Goal: Task Accomplishment & Management: Use online tool/utility

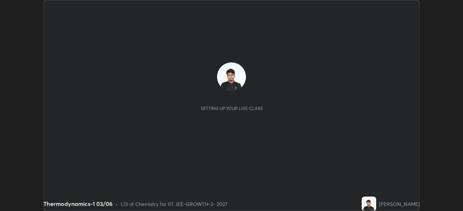
scroll to position [211, 463]
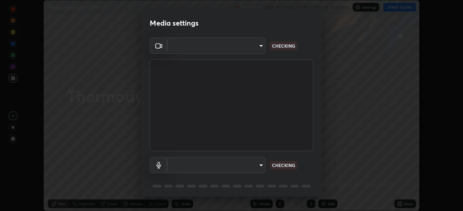
type input "548a44a52523d2997e35a3c13491b16d14ec2e678e88aab68fdaa9d4bfa060c5"
click at [223, 167] on body "Erase all Thermodynamics-1 03/06 Recording WAS SCHEDULED TO START AT 12:30 PM S…" at bounding box center [231, 105] width 463 height 211
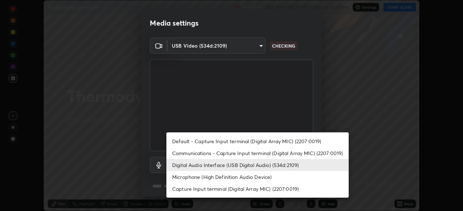
click at [207, 168] on li "Digital Audio Interface (USB Digital Audio) (534d:2109)" at bounding box center [257, 165] width 182 height 12
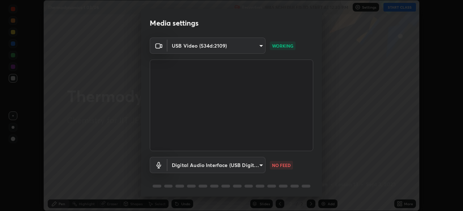
click at [228, 168] on body "Erase all Thermodynamics-1 03/06 Recording WAS SCHEDULED TO START AT 12:30 PM S…" at bounding box center [231, 105] width 463 height 211
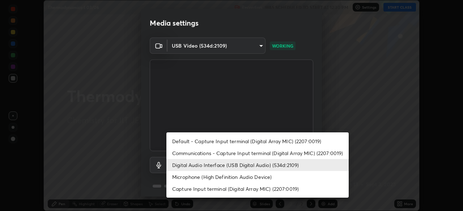
click at [210, 155] on li "Communications - Capture Input terminal (Digital Array MIC) (2207:0019)" at bounding box center [257, 153] width 182 height 12
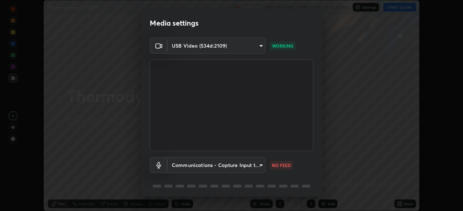
click at [212, 166] on li "Digital Audio Interface (USB Digital Audio) (534d:2109)" at bounding box center [234, 165] width 137 height 7
type input "12ac0b8a30920bf315e1911e3582112a90870c5fd350a1d8644ddc7b3b3588c1"
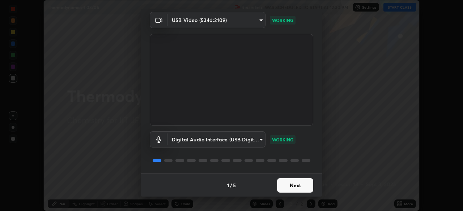
click at [294, 185] on button "Next" at bounding box center [295, 186] width 36 height 14
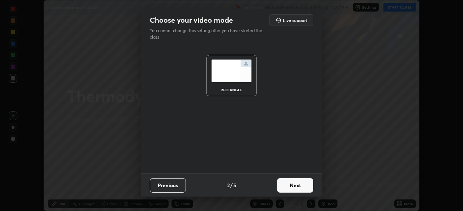
scroll to position [0, 0]
click at [300, 183] on button "Next" at bounding box center [295, 186] width 36 height 14
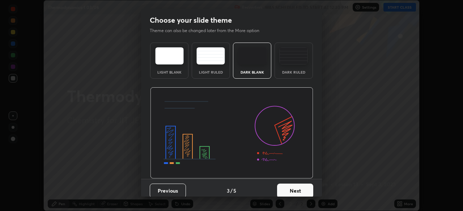
click at [303, 185] on button "Next" at bounding box center [295, 191] width 36 height 14
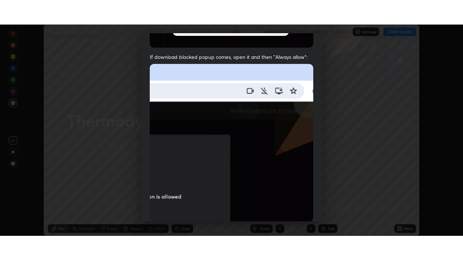
scroll to position [173, 0]
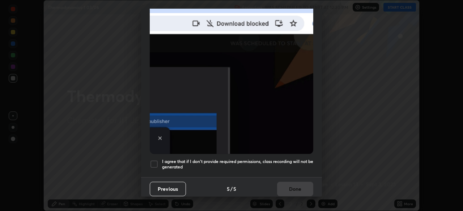
click at [157, 162] on div at bounding box center [154, 164] width 9 height 9
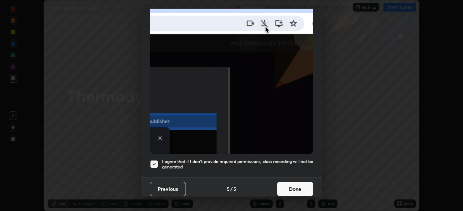
click at [291, 182] on button "Done" at bounding box center [295, 189] width 36 height 14
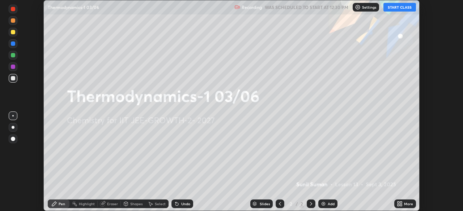
click at [398, 203] on icon at bounding box center [398, 203] width 2 height 2
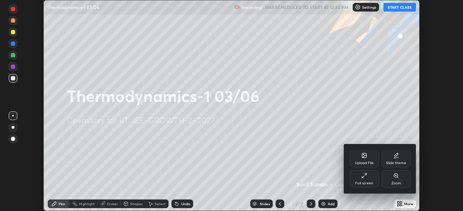
click at [361, 178] on div "Full screen" at bounding box center [364, 179] width 29 height 17
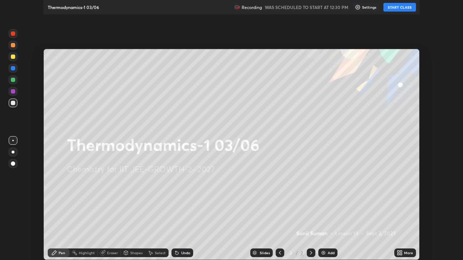
scroll to position [260, 463]
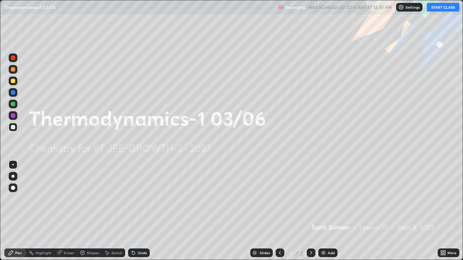
click at [444, 211] on icon at bounding box center [444, 254] width 2 height 2
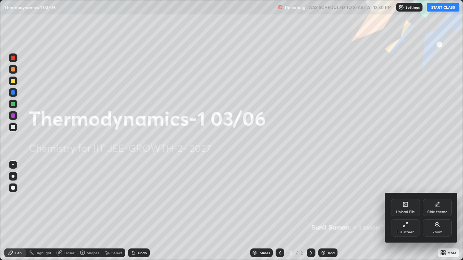
click at [404, 211] on div "Upload File" at bounding box center [405, 212] width 19 height 4
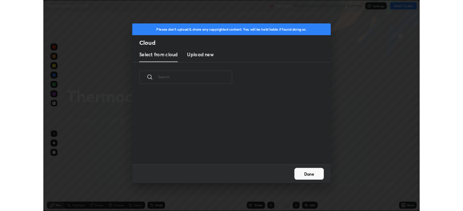
scroll to position [89, 232]
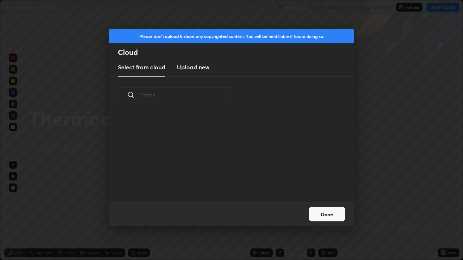
click at [202, 67] on h3 "Upload new" at bounding box center [193, 67] width 33 height 9
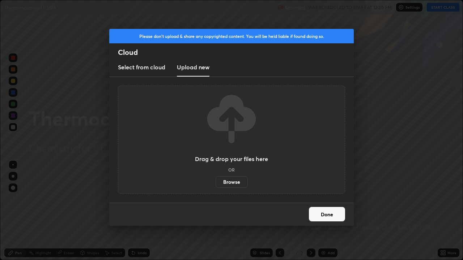
click at [234, 183] on label "Browse" at bounding box center [231, 182] width 32 height 12
click at [215, 183] on input "Browse" at bounding box center [215, 182] width 0 height 12
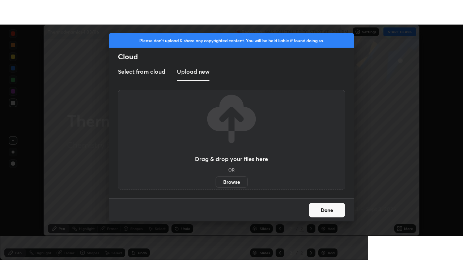
scroll to position [35935, 35684]
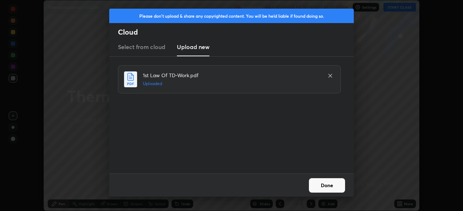
click at [325, 184] on button "Done" at bounding box center [327, 186] width 36 height 14
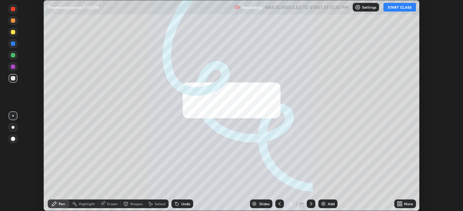
click at [398, 204] on icon at bounding box center [398, 203] width 2 height 2
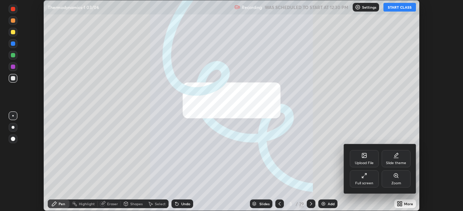
click at [365, 183] on div "Full screen" at bounding box center [364, 184] width 18 height 4
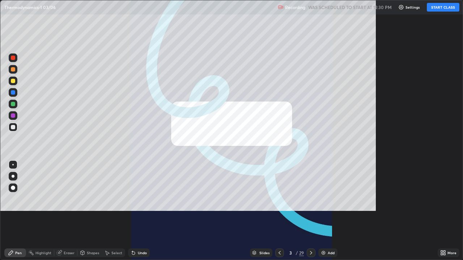
scroll to position [260, 463]
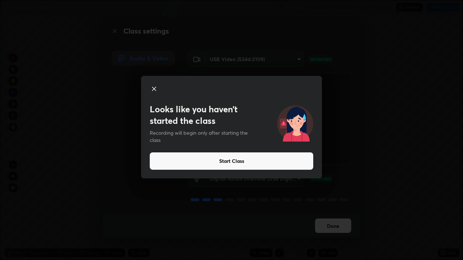
click at [153, 89] on icon at bounding box center [154, 89] width 9 height 9
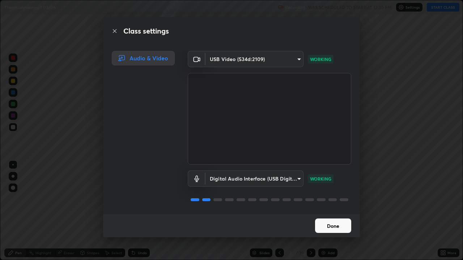
click at [326, 211] on button "Done" at bounding box center [333, 226] width 36 height 14
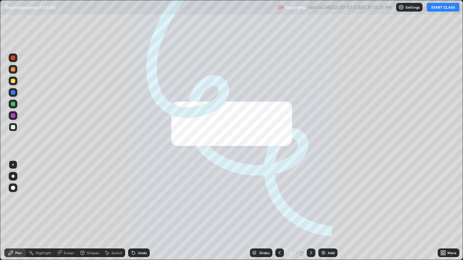
click at [435, 10] on button "START CLASS" at bounding box center [443, 7] width 33 height 9
click at [323, 211] on img at bounding box center [323, 253] width 6 height 6
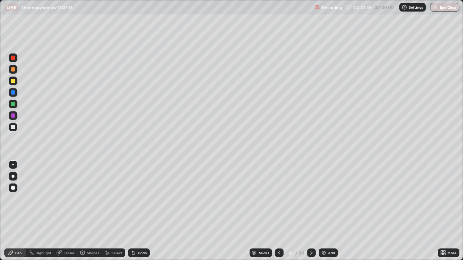
click at [441, 211] on icon at bounding box center [442, 254] width 2 height 2
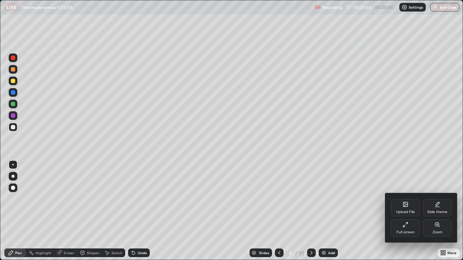
click at [406, 209] on div "Upload File" at bounding box center [405, 207] width 29 height 17
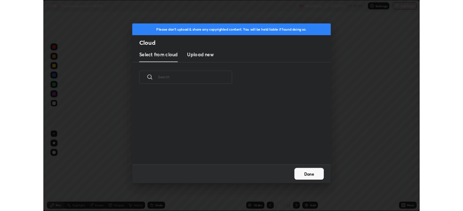
scroll to position [89, 232]
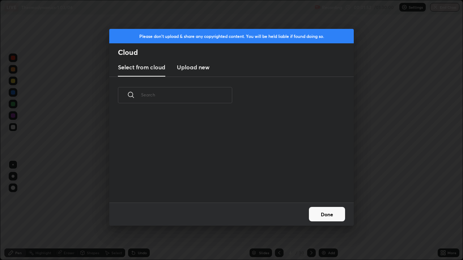
click at [186, 70] on h3 "Upload new" at bounding box center [193, 67] width 33 height 9
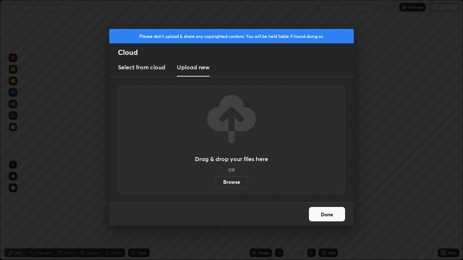
click at [228, 182] on label "Browse" at bounding box center [231, 182] width 32 height 12
click at [215, 182] on input "Browse" at bounding box center [215, 182] width 0 height 12
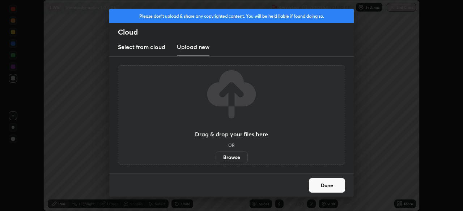
scroll to position [35935, 35684]
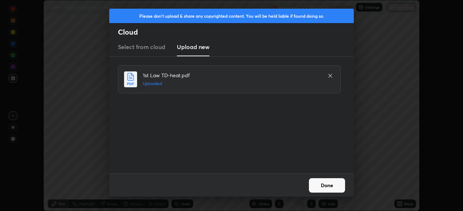
click at [325, 190] on button "Done" at bounding box center [327, 186] width 36 height 14
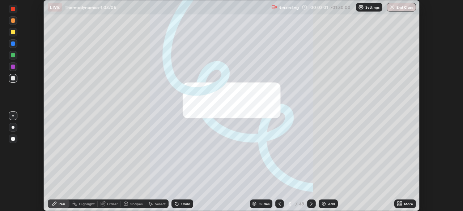
click at [293, 205] on div "5" at bounding box center [290, 204] width 7 height 4
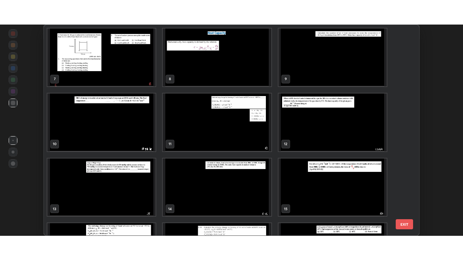
scroll to position [150, 0]
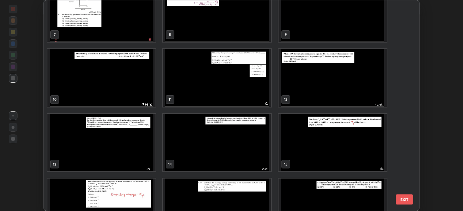
click at [87, 143] on img "grid" at bounding box center [101, 143] width 108 height 58
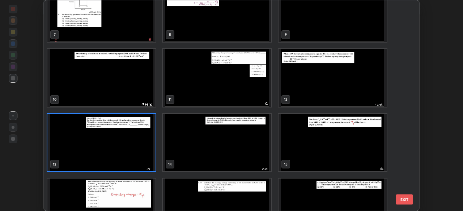
click at [88, 145] on img "grid" at bounding box center [101, 143] width 108 height 58
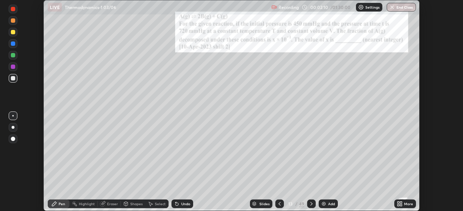
click at [90, 146] on img "grid" at bounding box center [101, 143] width 108 height 58
click at [401, 206] on icon at bounding box center [401, 206] width 2 height 2
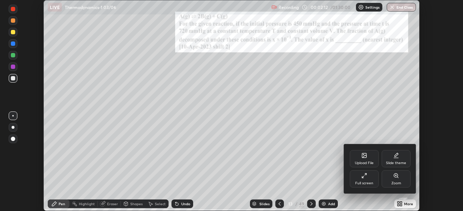
click at [364, 177] on icon at bounding box center [364, 176] width 6 height 6
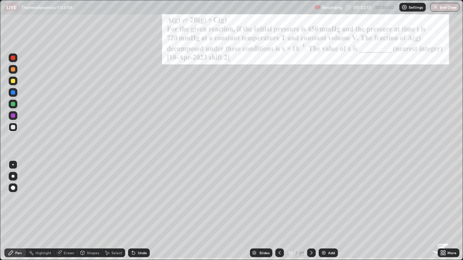
scroll to position [260, 463]
click at [14, 128] on div at bounding box center [13, 127] width 4 height 4
click at [9, 82] on div at bounding box center [13, 81] width 9 height 9
click at [14, 129] on div at bounding box center [13, 127] width 9 height 9
click at [13, 80] on div at bounding box center [13, 81] width 4 height 4
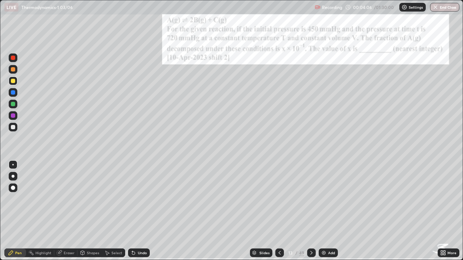
click at [13, 126] on div at bounding box center [13, 127] width 4 height 4
click at [12, 71] on div at bounding box center [13, 69] width 4 height 4
click at [16, 129] on div at bounding box center [13, 127] width 9 height 9
click at [16, 81] on div at bounding box center [13, 81] width 9 height 9
click at [10, 126] on div at bounding box center [13, 127] width 9 height 9
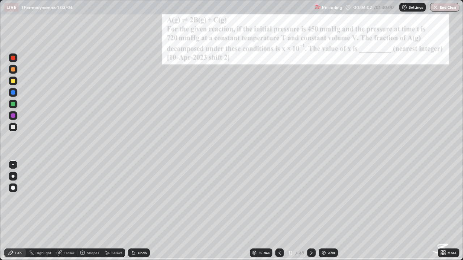
click at [321, 211] on img at bounding box center [324, 253] width 6 height 6
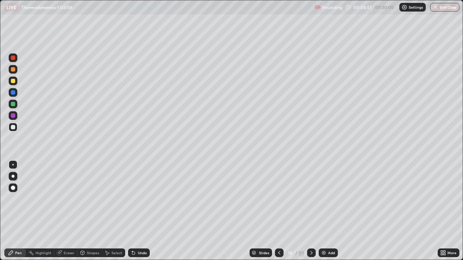
click at [277, 211] on div at bounding box center [279, 253] width 9 height 9
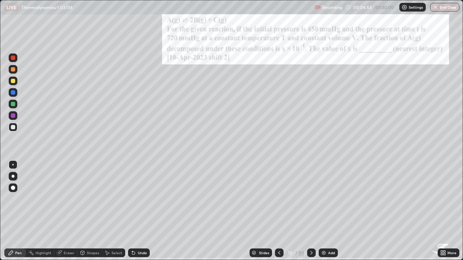
click at [310, 211] on icon at bounding box center [311, 253] width 6 height 6
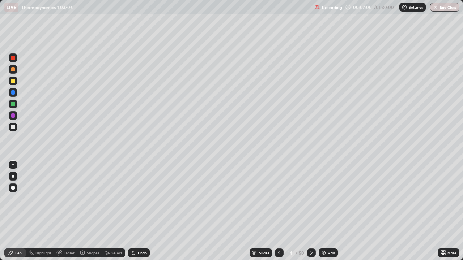
click at [282, 211] on div at bounding box center [279, 253] width 9 height 9
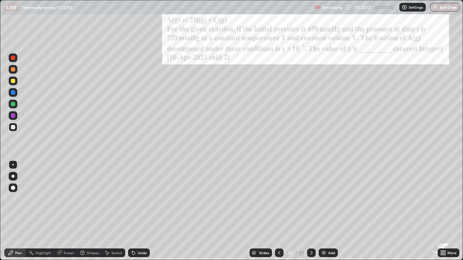
click at [310, 211] on icon at bounding box center [311, 253] width 2 height 4
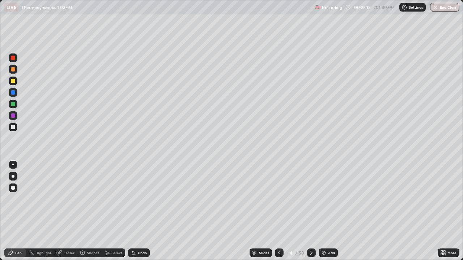
click at [310, 211] on icon at bounding box center [311, 253] width 6 height 6
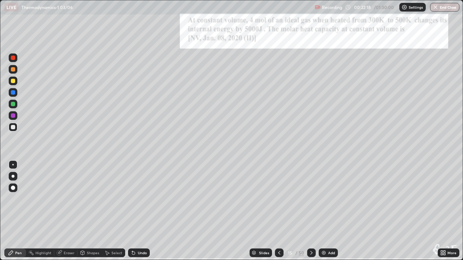
click at [311, 211] on icon at bounding box center [311, 253] width 2 height 4
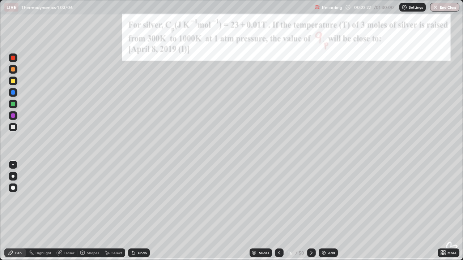
click at [310, 211] on icon at bounding box center [311, 253] width 2 height 4
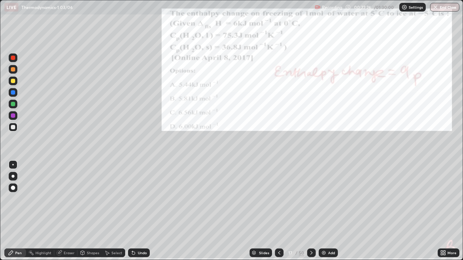
click at [310, 211] on icon at bounding box center [311, 253] width 6 height 6
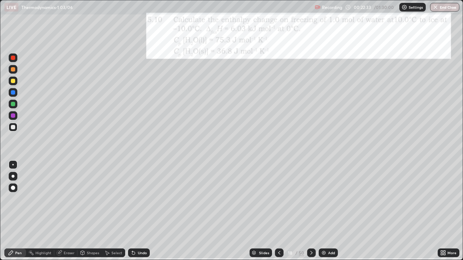
click at [279, 211] on icon at bounding box center [279, 253] width 6 height 6
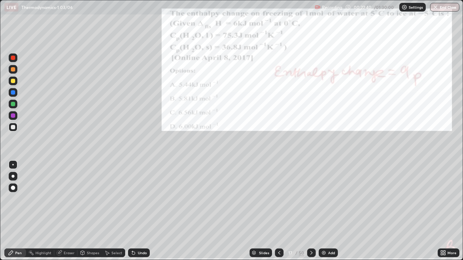
click at [309, 211] on icon at bounding box center [311, 253] width 6 height 6
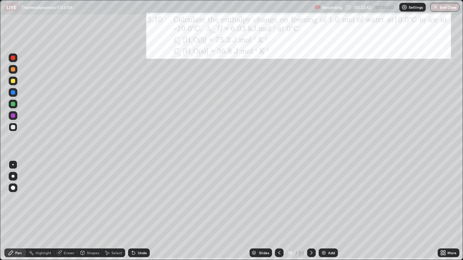
click at [310, 211] on icon at bounding box center [311, 253] width 6 height 6
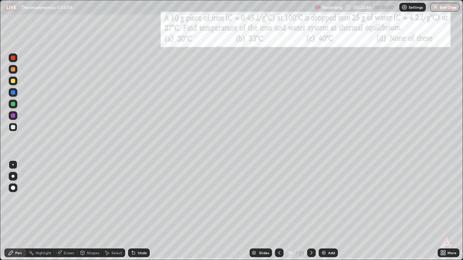
click at [310, 211] on icon at bounding box center [311, 253] width 6 height 6
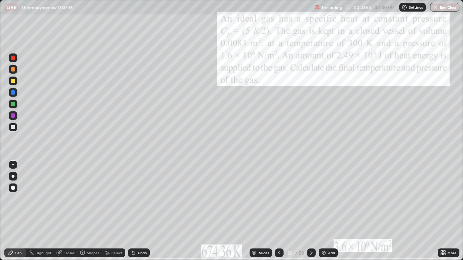
click at [311, 211] on icon at bounding box center [311, 253] width 2 height 4
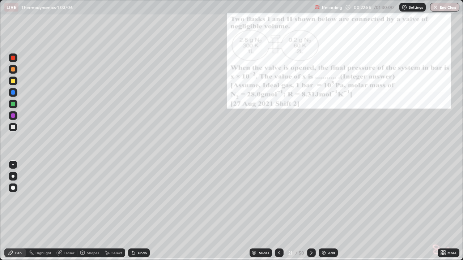
click at [309, 211] on icon at bounding box center [311, 253] width 6 height 6
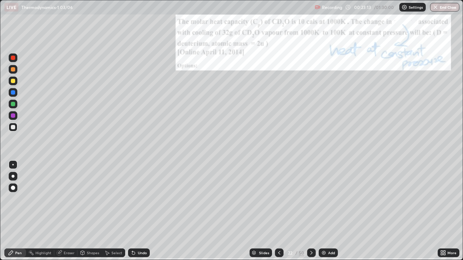
click at [310, 211] on icon at bounding box center [311, 253] width 2 height 4
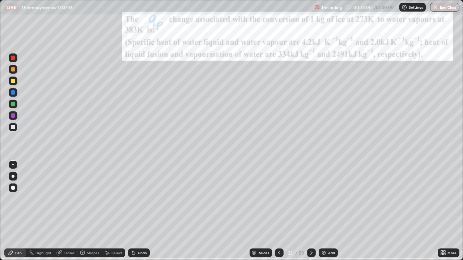
click at [132, 211] on icon at bounding box center [133, 253] width 3 height 3
click at [13, 106] on div at bounding box center [13, 104] width 4 height 4
click at [10, 127] on div at bounding box center [13, 127] width 9 height 9
click at [13, 128] on div at bounding box center [13, 127] width 4 height 4
click at [311, 211] on icon at bounding box center [311, 253] width 6 height 6
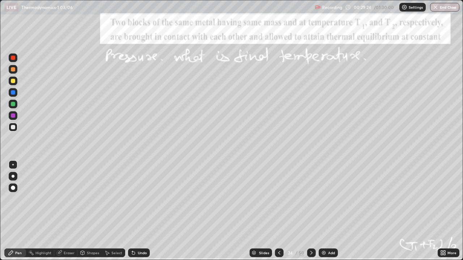
click at [310, 211] on icon at bounding box center [311, 253] width 6 height 6
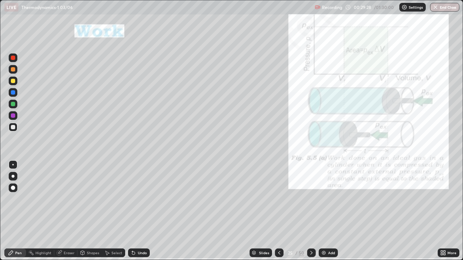
click at [278, 211] on icon at bounding box center [279, 253] width 6 height 6
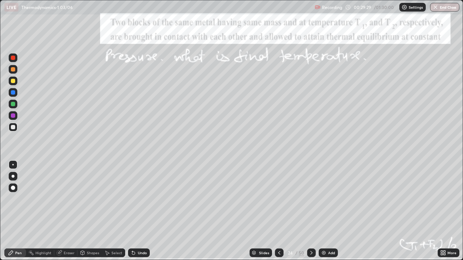
click at [295, 211] on div "/" at bounding box center [296, 253] width 2 height 4
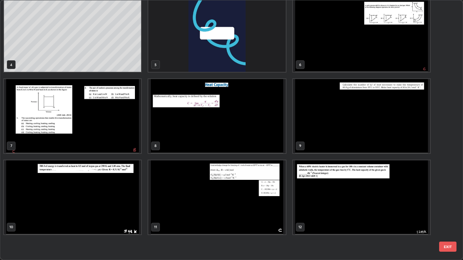
scroll to position [0, 0]
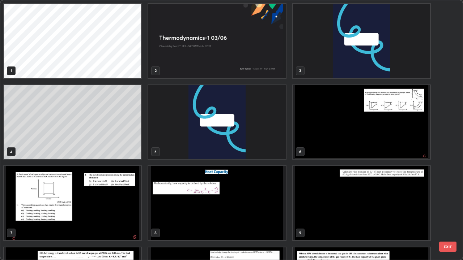
click at [329, 130] on img "grid" at bounding box center [361, 122] width 137 height 74
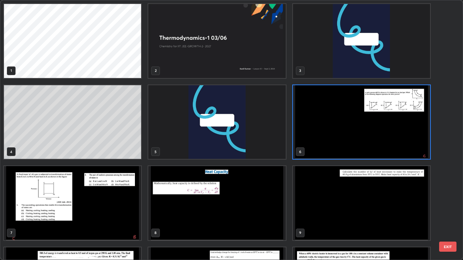
click at [329, 137] on img "grid" at bounding box center [361, 122] width 137 height 74
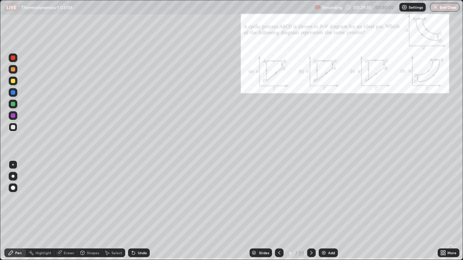
click at [310, 211] on icon at bounding box center [311, 253] width 6 height 6
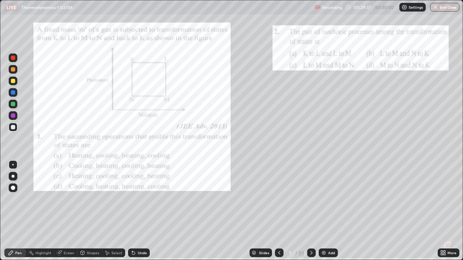
click at [310, 211] on icon at bounding box center [311, 253] width 6 height 6
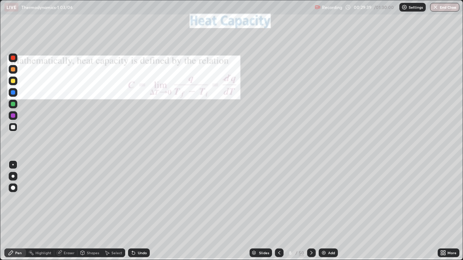
click at [310, 211] on icon at bounding box center [311, 253] width 6 height 6
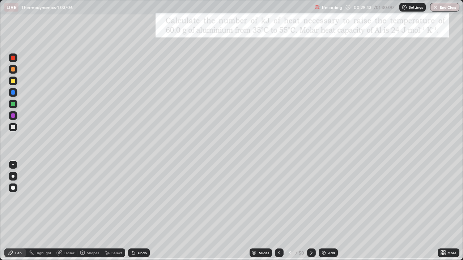
click at [310, 211] on icon at bounding box center [311, 253] width 6 height 6
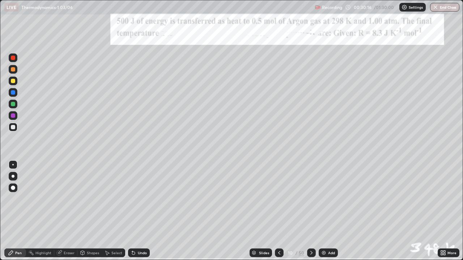
click at [292, 211] on div "10 / 50" at bounding box center [295, 253] width 18 height 7
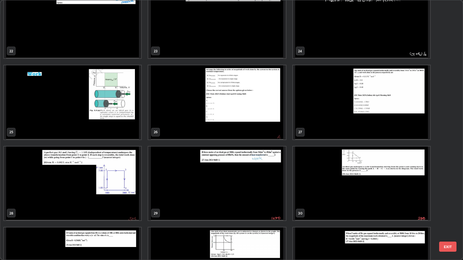
scroll to position [619, 0]
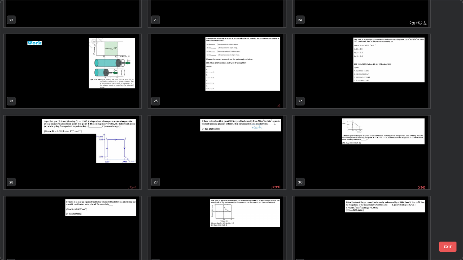
click at [67, 99] on img "grid" at bounding box center [72, 71] width 137 height 74
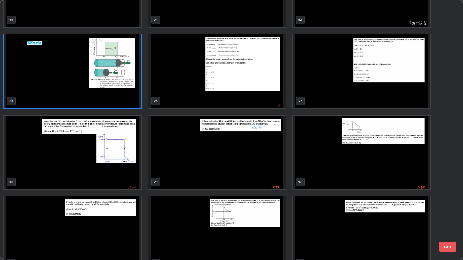
click at [67, 98] on img "grid" at bounding box center [72, 71] width 137 height 74
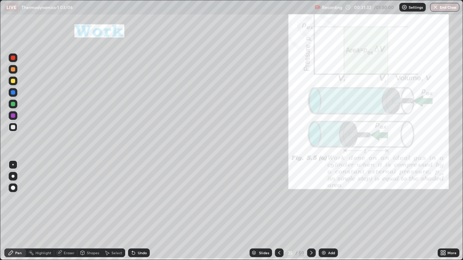
click at [319, 211] on div "Add" at bounding box center [327, 253] width 19 height 9
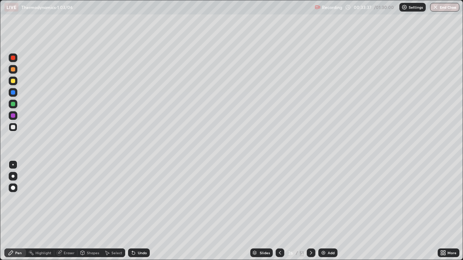
click at [10, 83] on div at bounding box center [13, 81] width 9 height 9
click at [323, 211] on img at bounding box center [323, 253] width 6 height 6
click at [14, 127] on div at bounding box center [13, 127] width 4 height 4
click at [13, 70] on div at bounding box center [13, 69] width 4 height 4
click at [13, 82] on div at bounding box center [13, 81] width 4 height 4
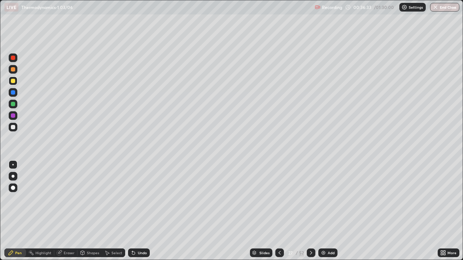
click at [13, 104] on div at bounding box center [13, 104] width 4 height 4
click at [12, 128] on div at bounding box center [13, 127] width 4 height 4
click at [14, 70] on div at bounding box center [13, 69] width 4 height 4
click at [14, 106] on div at bounding box center [13, 104] width 4 height 4
click at [13, 70] on div at bounding box center [13, 69] width 4 height 4
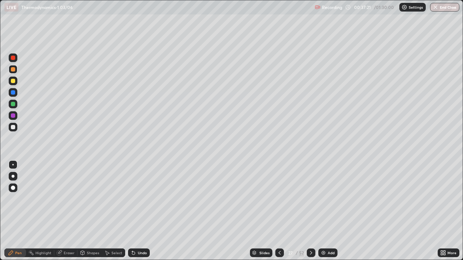
click at [14, 80] on div at bounding box center [13, 81] width 4 height 4
click at [15, 129] on div at bounding box center [13, 127] width 9 height 9
click at [16, 103] on div at bounding box center [13, 104] width 9 height 9
click at [12, 127] on div at bounding box center [13, 127] width 4 height 4
click at [13, 81] on div at bounding box center [13, 81] width 4 height 4
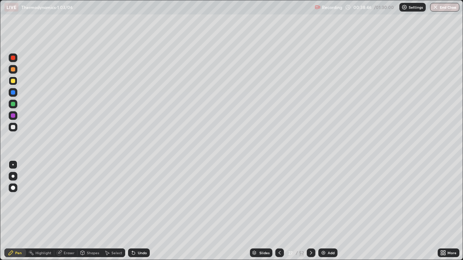
click at [12, 128] on div at bounding box center [13, 127] width 4 height 4
click at [12, 127] on div at bounding box center [13, 127] width 4 height 4
click at [322, 211] on img at bounding box center [323, 253] width 6 height 6
click at [14, 128] on div at bounding box center [13, 127] width 4 height 4
click at [12, 128] on div at bounding box center [13, 127] width 4 height 4
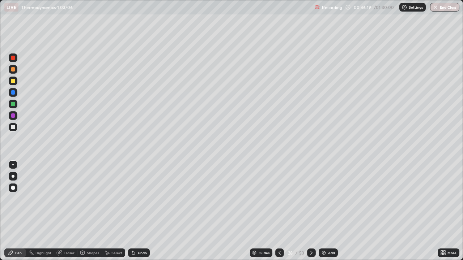
click at [12, 81] on div at bounding box center [13, 81] width 4 height 4
click at [12, 128] on div at bounding box center [13, 127] width 4 height 4
click at [13, 81] on div at bounding box center [13, 81] width 4 height 4
click at [13, 129] on div at bounding box center [13, 127] width 4 height 4
click at [10, 130] on div at bounding box center [13, 127] width 9 height 9
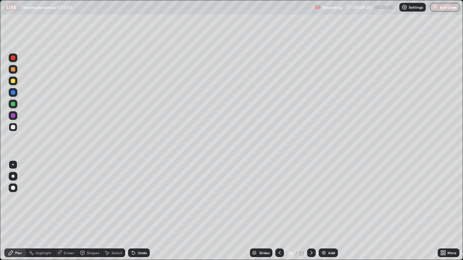
click at [10, 127] on div at bounding box center [13, 127] width 9 height 9
click at [322, 211] on img at bounding box center [324, 253] width 6 height 6
click at [13, 129] on div at bounding box center [13, 127] width 4 height 4
click at [12, 80] on div at bounding box center [13, 81] width 4 height 4
click at [14, 128] on div at bounding box center [13, 127] width 4 height 4
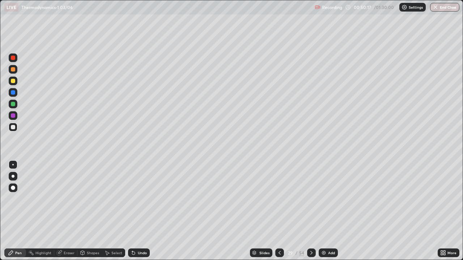
click at [11, 128] on div at bounding box center [13, 127] width 4 height 4
click at [14, 83] on div at bounding box center [13, 81] width 4 height 4
click at [12, 128] on div at bounding box center [13, 127] width 4 height 4
click at [11, 70] on div at bounding box center [13, 69] width 4 height 4
click at [11, 82] on div at bounding box center [13, 81] width 4 height 4
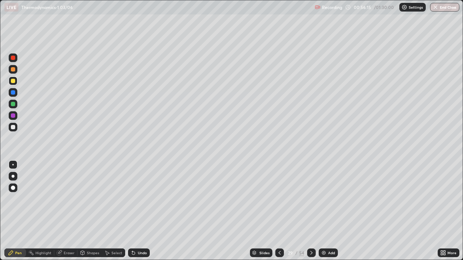
click at [322, 211] on img at bounding box center [324, 253] width 6 height 6
click at [13, 128] on div at bounding box center [13, 127] width 4 height 4
click at [12, 80] on div at bounding box center [13, 81] width 4 height 4
click at [320, 211] on div "Add" at bounding box center [327, 253] width 19 height 9
click at [14, 128] on div at bounding box center [13, 127] width 4 height 4
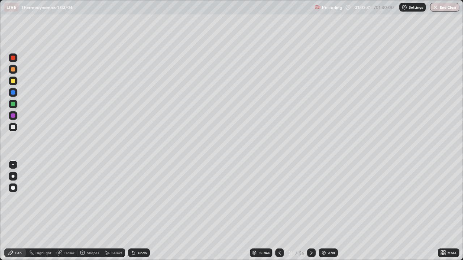
click at [14, 69] on div at bounding box center [13, 69] width 4 height 4
click at [17, 128] on div at bounding box center [13, 127] width 9 height 9
click at [12, 128] on div at bounding box center [13, 127] width 4 height 4
click at [293, 211] on div "31 / 56" at bounding box center [295, 253] width 17 height 7
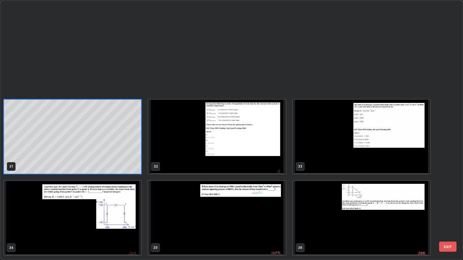
scroll to position [823, 0]
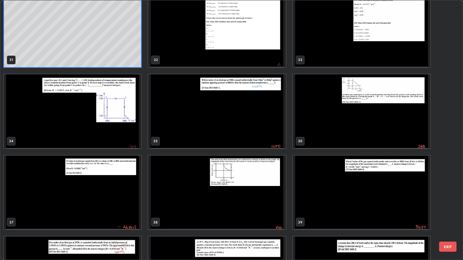
click at [330, 132] on img "grid" at bounding box center [361, 111] width 137 height 74
click at [330, 131] on img "grid" at bounding box center [361, 111] width 137 height 74
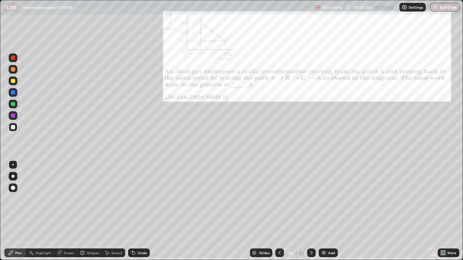
click at [331, 131] on img "grid" at bounding box center [361, 111] width 137 height 74
click at [443, 211] on icon at bounding box center [444, 254] width 2 height 2
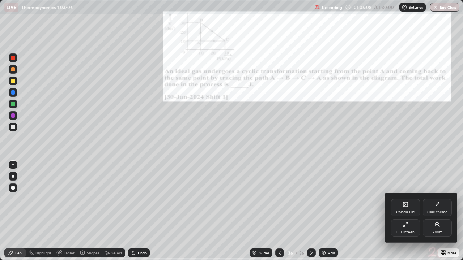
click at [434, 211] on div "Zoom" at bounding box center [437, 227] width 29 height 17
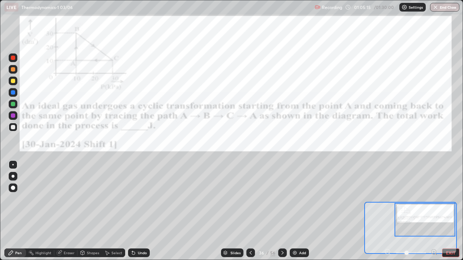
click at [433, 211] on icon at bounding box center [433, 252] width 7 height 7
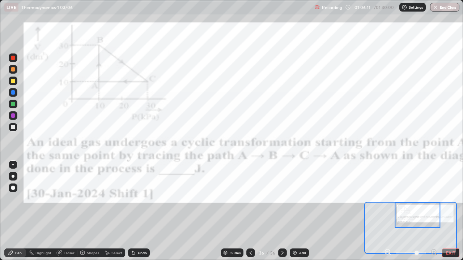
click at [13, 70] on div at bounding box center [13, 69] width 4 height 4
click at [12, 104] on div at bounding box center [13, 104] width 4 height 4
click at [13, 115] on div at bounding box center [13, 115] width 4 height 4
click at [431, 211] on div at bounding box center [418, 215] width 46 height 25
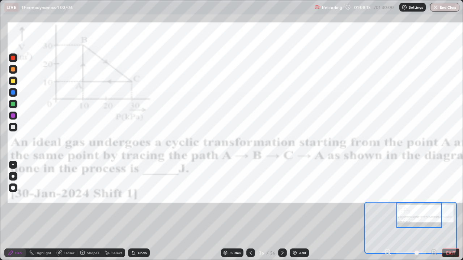
click at [12, 116] on div at bounding box center [13, 115] width 4 height 4
click at [13, 116] on div at bounding box center [13, 115] width 4 height 4
click at [15, 70] on div at bounding box center [13, 69] width 4 height 4
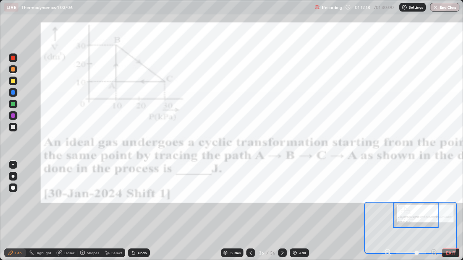
click at [13, 105] on div at bounding box center [13, 104] width 4 height 4
click at [263, 211] on div "36" at bounding box center [261, 253] width 7 height 4
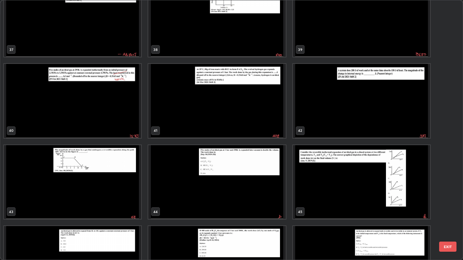
scroll to position [996, 0]
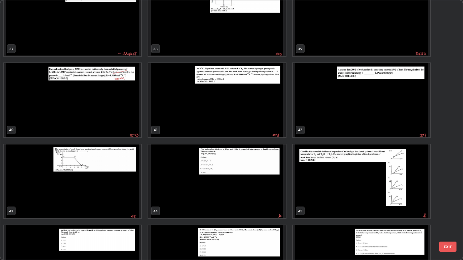
click at [63, 188] on img "grid" at bounding box center [72, 182] width 137 height 74
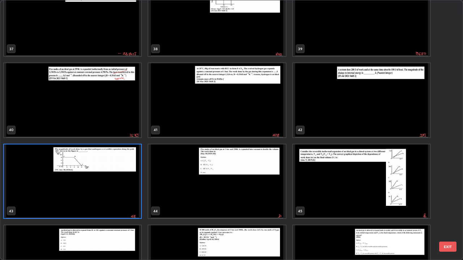
click at [63, 190] on img "grid" at bounding box center [72, 182] width 137 height 74
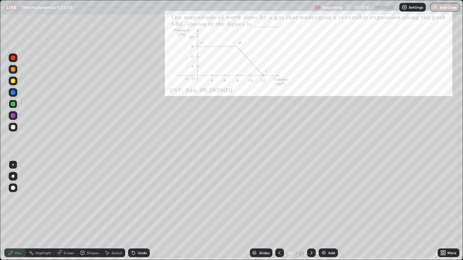
click at [64, 193] on img "grid" at bounding box center [72, 182] width 137 height 74
click at [441, 211] on icon at bounding box center [442, 252] width 2 height 2
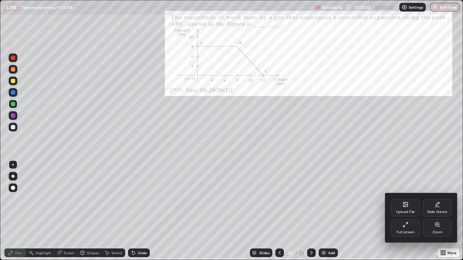
click at [434, 211] on div "Zoom" at bounding box center [437, 227] width 29 height 17
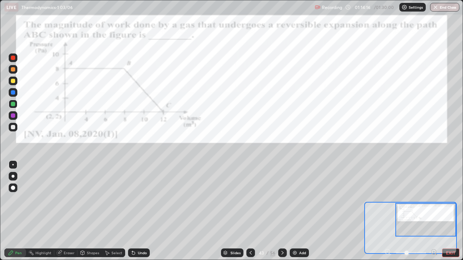
click at [12, 116] on div at bounding box center [13, 115] width 4 height 4
click at [267, 211] on div "/" at bounding box center [267, 253] width 2 height 4
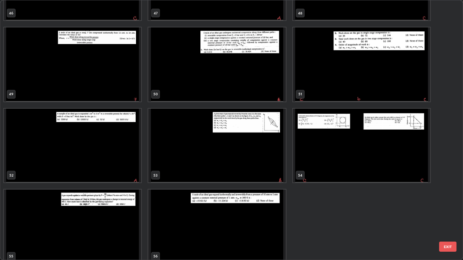
scroll to position [1283, 0]
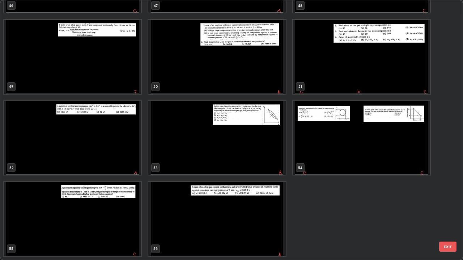
click at [60, 211] on img "grid" at bounding box center [72, 219] width 137 height 74
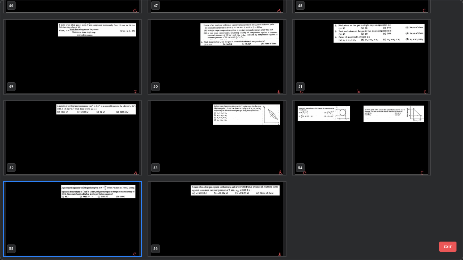
click at [63, 211] on img "grid" at bounding box center [72, 219] width 137 height 74
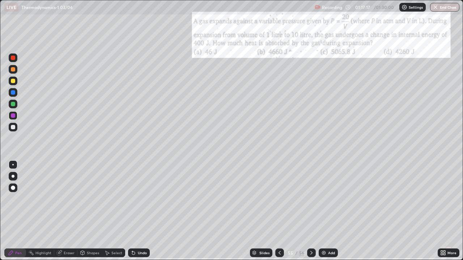
click at [279, 211] on icon at bounding box center [280, 253] width 6 height 6
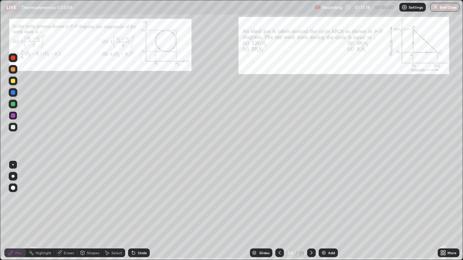
click at [296, 211] on div "/" at bounding box center [296, 253] width 2 height 4
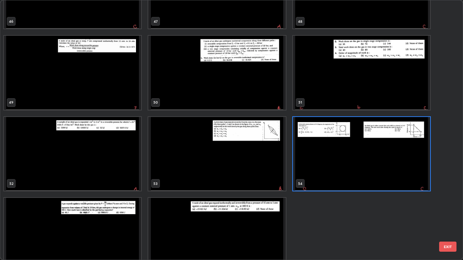
scroll to position [1272, 0]
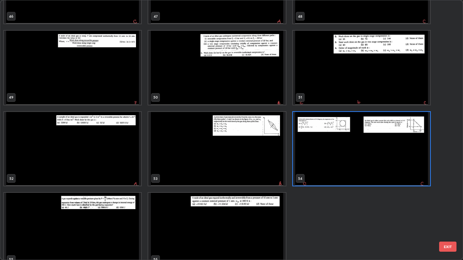
click at [64, 151] on img "grid" at bounding box center [72, 149] width 137 height 74
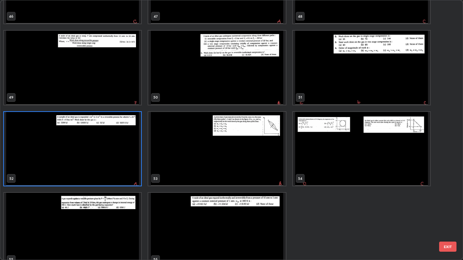
click at [64, 151] on img "grid" at bounding box center [72, 149] width 137 height 74
click at [66, 154] on img "grid" at bounding box center [72, 149] width 137 height 74
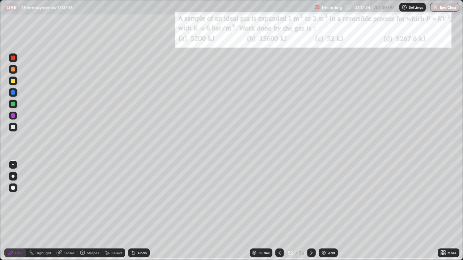
click at [441, 211] on icon at bounding box center [442, 254] width 2 height 2
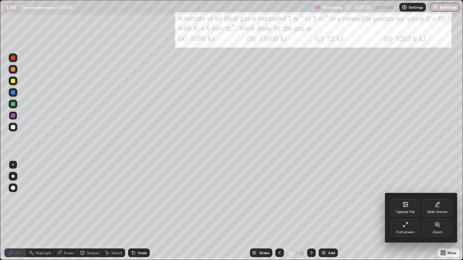
click at [435, 211] on icon at bounding box center [437, 225] width 4 height 4
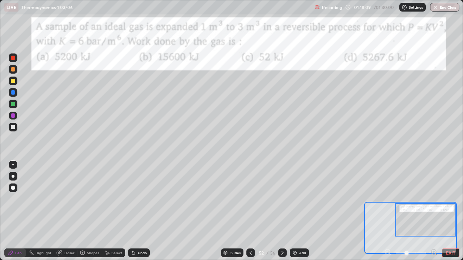
click at [13, 115] on div at bounding box center [13, 115] width 4 height 4
click at [13, 81] on div at bounding box center [13, 81] width 4 height 4
click at [12, 129] on div at bounding box center [13, 127] width 4 height 4
click at [12, 81] on div at bounding box center [13, 81] width 4 height 4
click at [15, 128] on div at bounding box center [13, 127] width 9 height 9
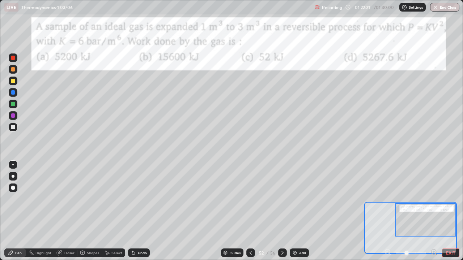
click at [132, 211] on icon at bounding box center [133, 253] width 3 height 3
click at [132, 211] on div "Undo" at bounding box center [139, 253] width 22 height 9
click at [13, 116] on div at bounding box center [13, 115] width 4 height 4
click at [267, 211] on div "/" at bounding box center [267, 253] width 2 height 4
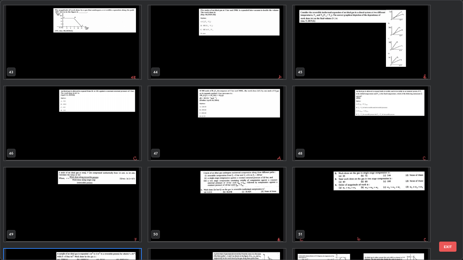
scroll to position [1134, 0]
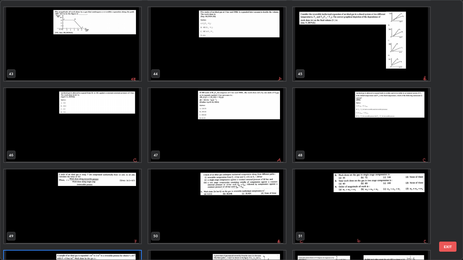
click at [56, 140] on img "grid" at bounding box center [72, 125] width 137 height 74
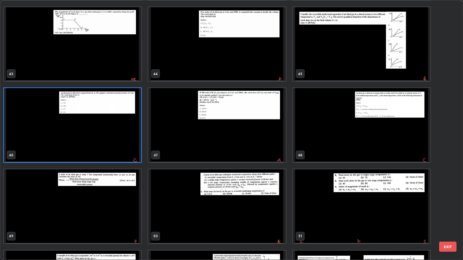
click at [57, 141] on img "grid" at bounding box center [72, 125] width 137 height 74
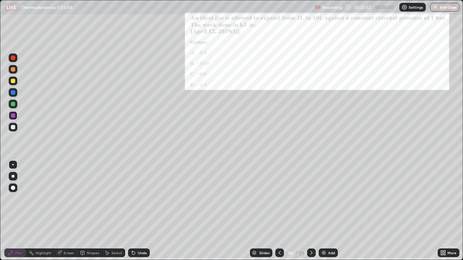
click at [443, 211] on icon at bounding box center [443, 253] width 6 height 6
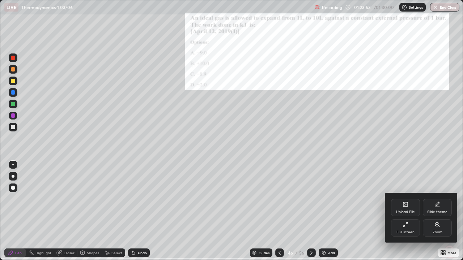
click at [436, 211] on icon at bounding box center [437, 225] width 4 height 4
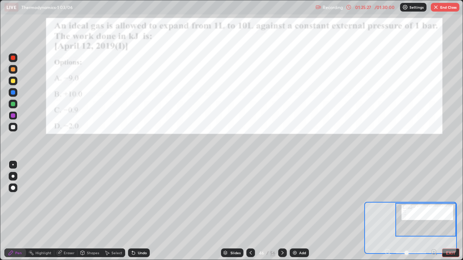
click at [13, 117] on div at bounding box center [13, 115] width 4 height 4
click at [13, 104] on div at bounding box center [13, 104] width 4 height 4
click at [10, 127] on div at bounding box center [13, 127] width 9 height 9
click at [262, 211] on div "46" at bounding box center [261, 253] width 7 height 4
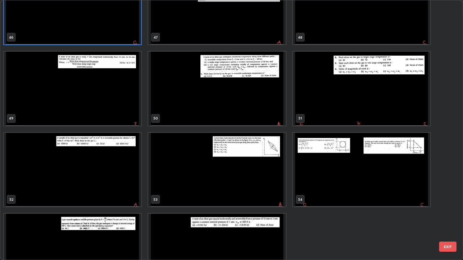
scroll to position [1283, 0]
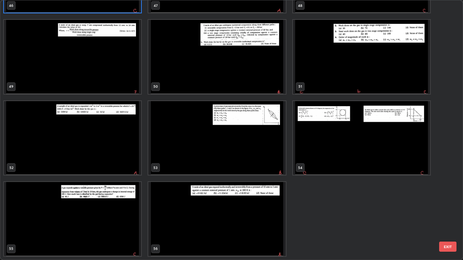
click at [186, 211] on img "grid" at bounding box center [216, 219] width 137 height 74
click at [184, 211] on img "grid" at bounding box center [216, 219] width 137 height 74
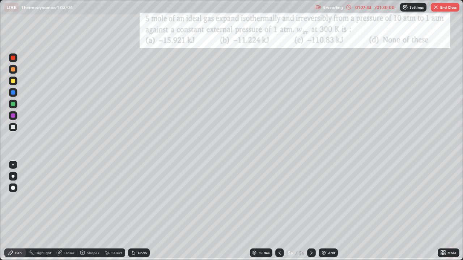
click at [442, 211] on icon at bounding box center [443, 253] width 6 height 6
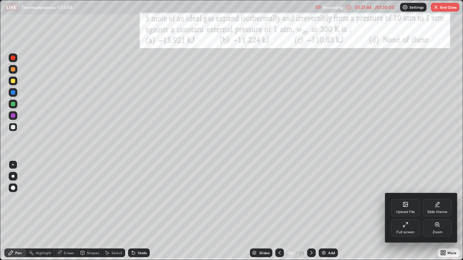
click at [435, 211] on icon at bounding box center [437, 225] width 4 height 4
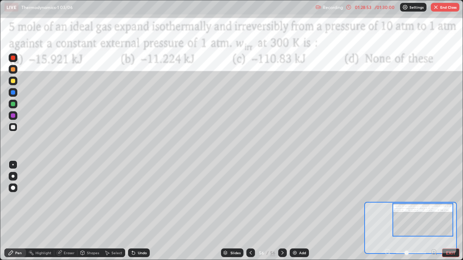
click at [13, 117] on div at bounding box center [13, 115] width 4 height 4
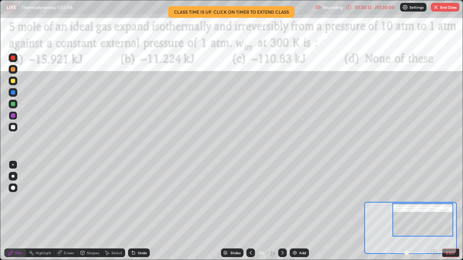
click at [13, 127] on div at bounding box center [13, 127] width 4 height 4
click at [14, 115] on div at bounding box center [13, 115] width 4 height 4
click at [132, 211] on icon at bounding box center [133, 253] width 3 height 3
click at [13, 126] on div at bounding box center [13, 127] width 4 height 4
click at [443, 8] on button "End Class" at bounding box center [445, 7] width 29 height 9
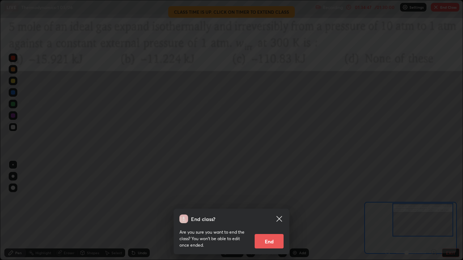
click at [265, 211] on button "End" at bounding box center [268, 241] width 29 height 14
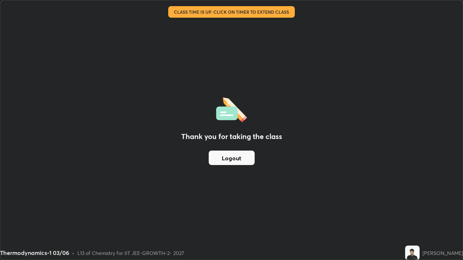
click at [228, 159] on button "Logout" at bounding box center [232, 158] width 46 height 14
